Goal: Task Accomplishment & Management: Manage account settings

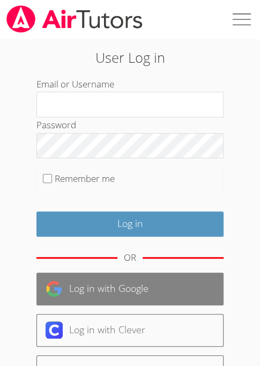
click at [105, 283] on link "Log in with Google" at bounding box center [129, 288] width 187 height 33
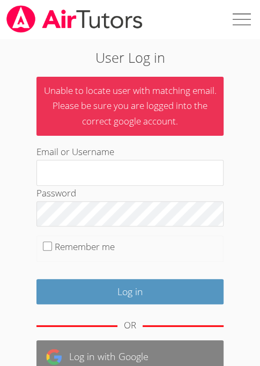
click at [82, 349] on link "Log in with Google" at bounding box center [129, 356] width 187 height 33
